Goal: Task Accomplishment & Management: Complete application form

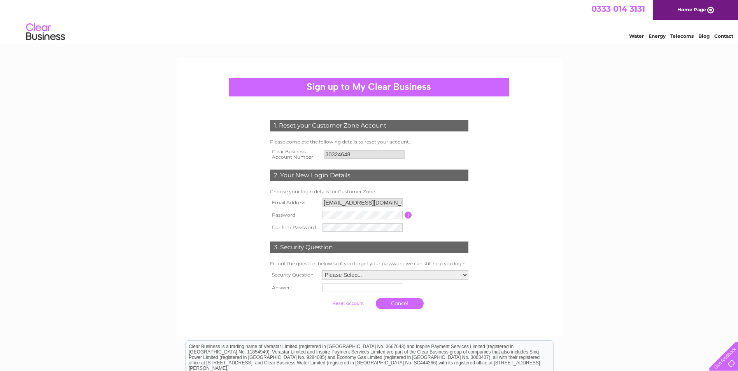
click at [410, 213] on input "button" at bounding box center [408, 215] width 7 height 7
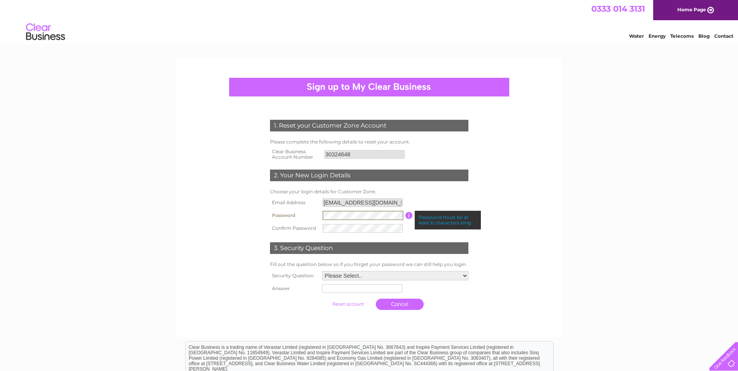
click at [322, 216] on td at bounding box center [363, 215] width 85 height 13
click at [396, 278] on select "Please Select.. In what town or city was your first job? In what town or city d…" at bounding box center [394, 276] width 147 height 10
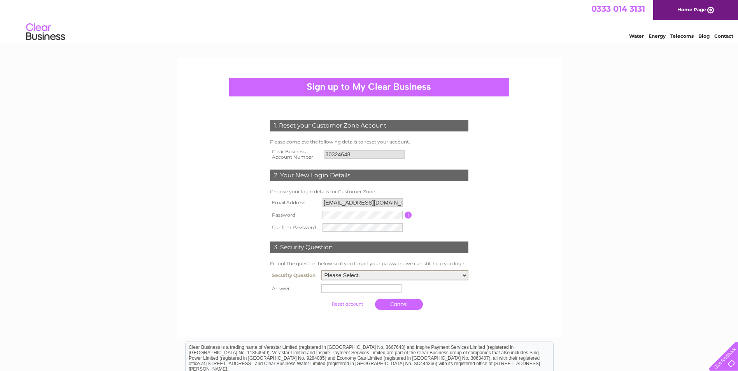
select select "6"
click at [321, 271] on select "Please Select.. In what town or city was your first job? In what town or city d…" at bounding box center [394, 275] width 147 height 10
click at [341, 290] on input "text" at bounding box center [361, 289] width 80 height 9
click at [467, 292] on td at bounding box center [395, 288] width 150 height 12
click at [359, 286] on input "text" at bounding box center [362, 288] width 80 height 9
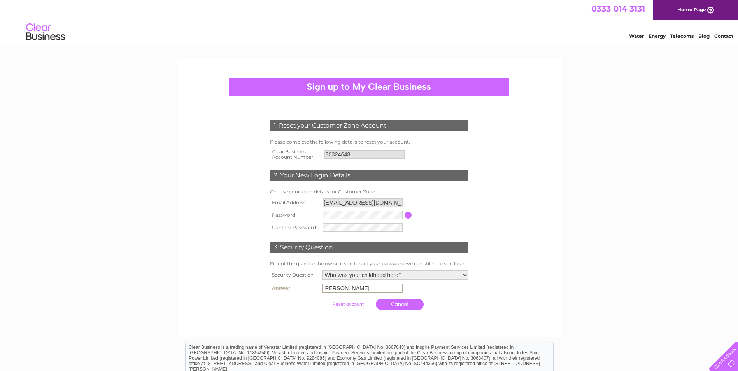
type input "Scott"
click at [355, 303] on input "submit" at bounding box center [348, 303] width 48 height 11
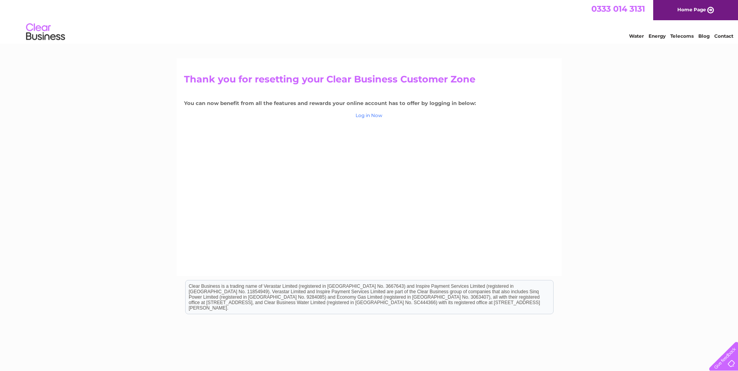
click at [368, 112] on link "Log in Now" at bounding box center [369, 115] width 27 height 6
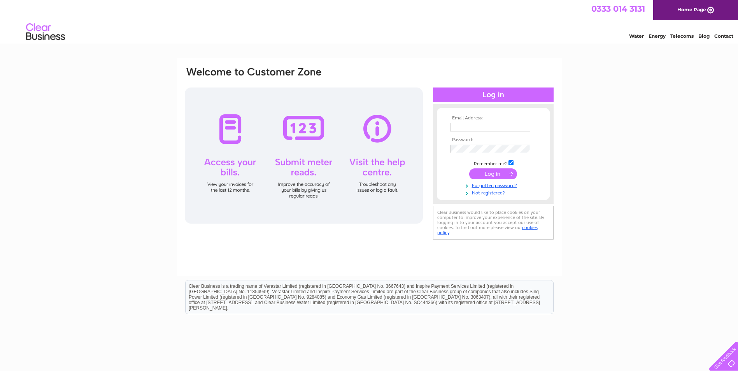
type input "[EMAIL_ADDRESS][DOMAIN_NAME]"
click at [499, 174] on input "submit" at bounding box center [493, 174] width 48 height 11
